Goal: Transaction & Acquisition: Subscribe to service/newsletter

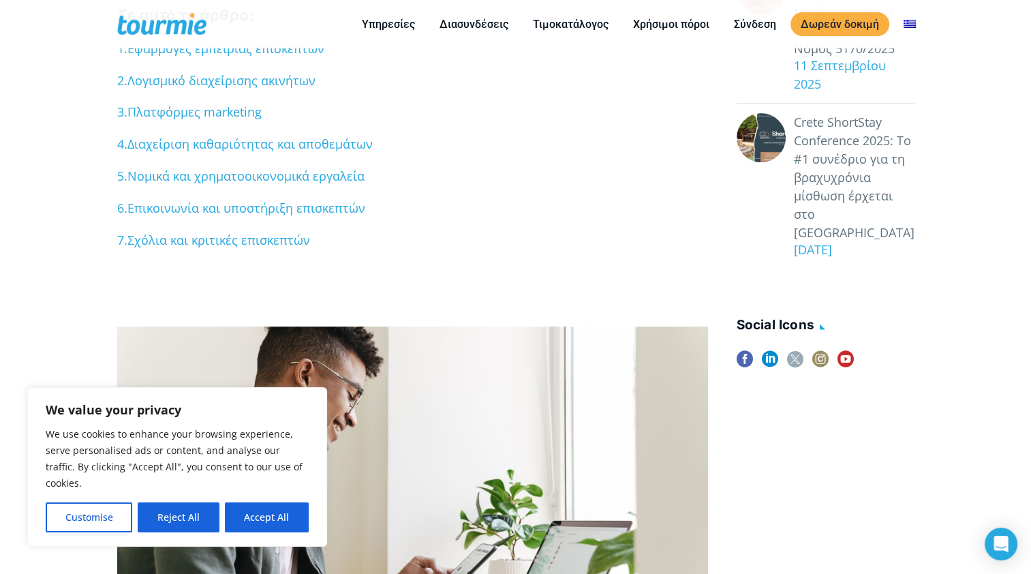
click at [262, 516] on button "Accept All" at bounding box center [267, 517] width 84 height 30
checkbox input "true"
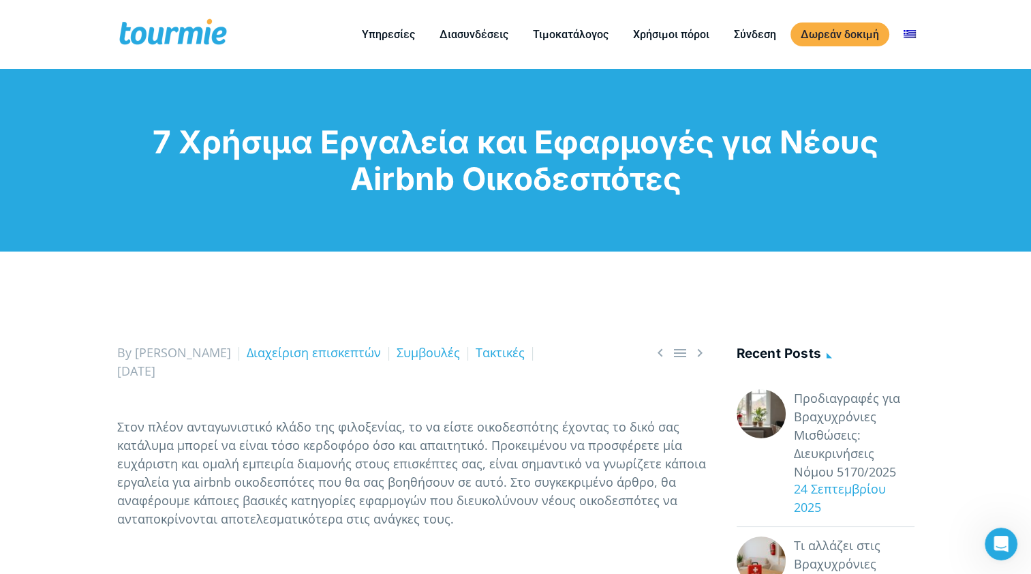
click at [831, 465] on link "Προδιαγραφές για Βραχυχρόνιες Μισθώσεις: Διευκρινήσεις Νόμου 5170/2025" at bounding box center [854, 435] width 121 height 92
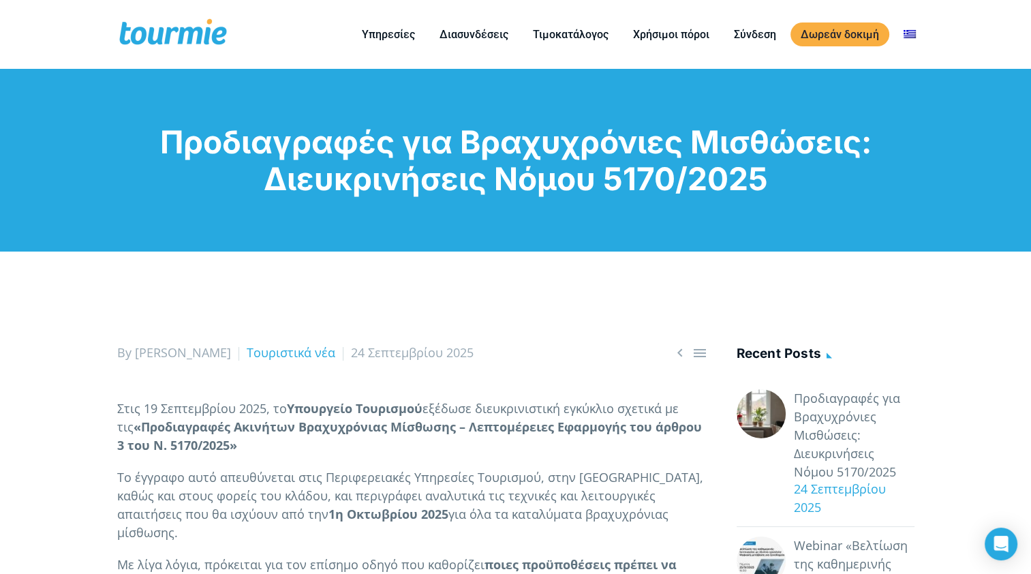
click at [564, 37] on link "Τιμοκατάλογος" at bounding box center [571, 34] width 96 height 17
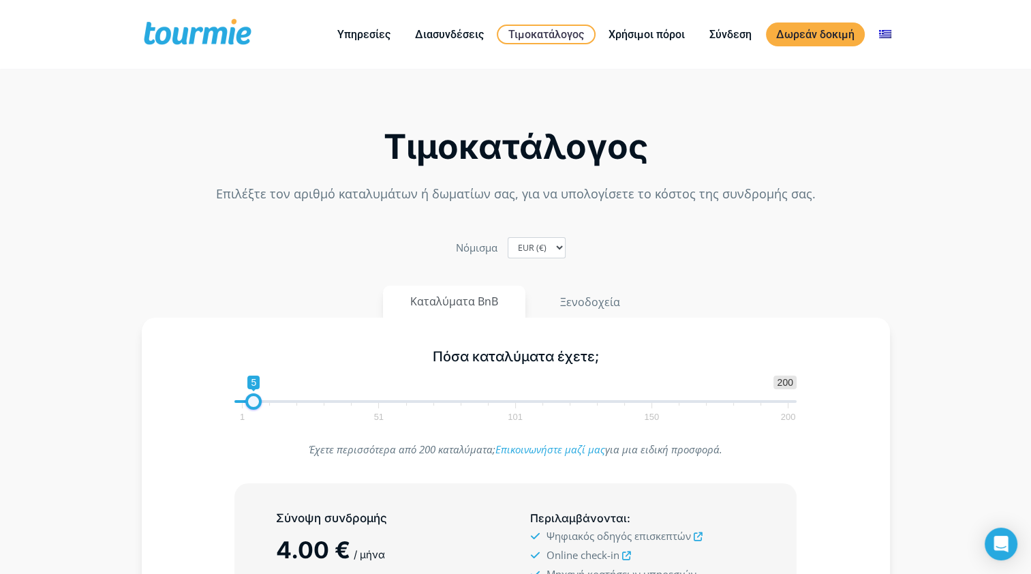
drag, startPoint x: 247, startPoint y: 404, endPoint x: 259, endPoint y: 405, distance: 11.6
click at [259, 405] on span at bounding box center [253, 401] width 16 height 16
type input "2"
drag, startPoint x: 258, startPoint y: 405, endPoint x: 249, endPoint y: 402, distance: 9.3
click at [249, 402] on span at bounding box center [245, 401] width 16 height 16
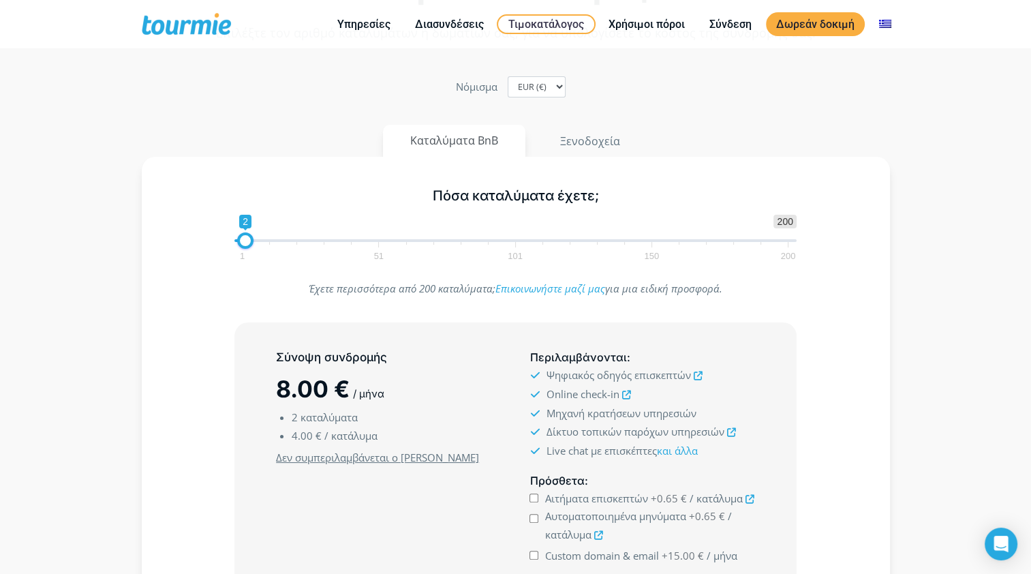
scroll to position [225, 0]
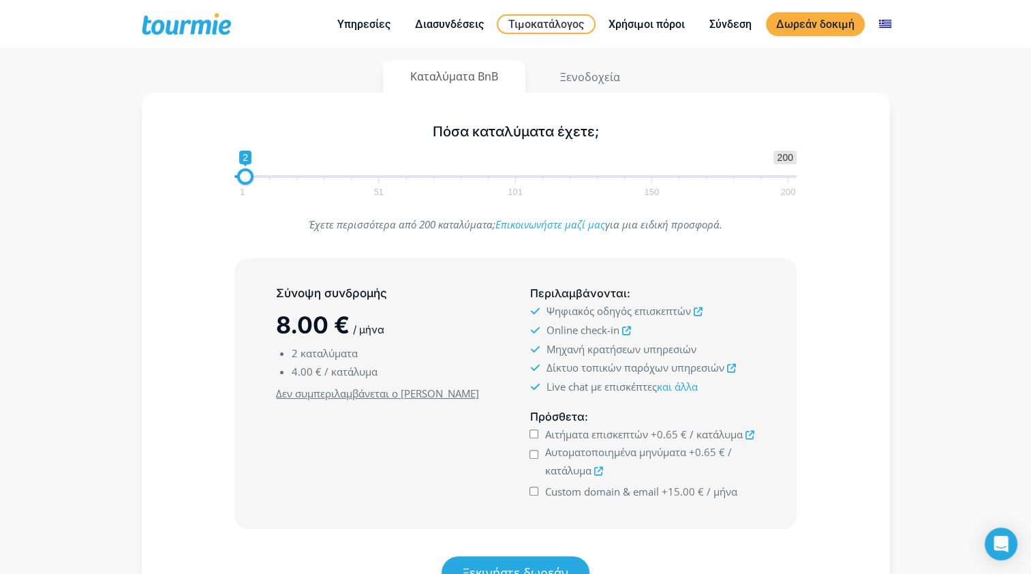
click at [625, 327] on icon at bounding box center [626, 330] width 9 height 9
click at [546, 565] on span "Ξεκινήστε δωρεάν" at bounding box center [516, 572] width 106 height 16
